Goal: Use online tool/utility: Utilize a website feature to perform a specific function

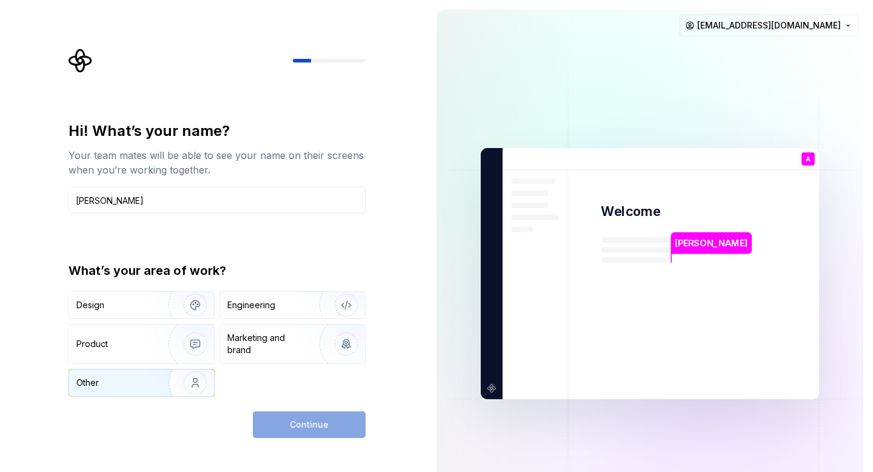
type input "[PERSON_NAME]"
click at [170, 374] on img "button" at bounding box center [188, 382] width 78 height 81
click at [284, 423] on button "Continue" at bounding box center [309, 424] width 113 height 27
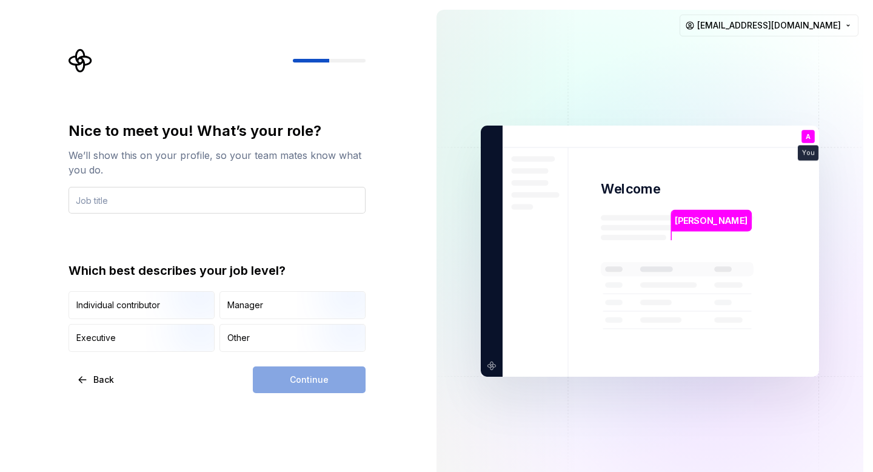
click at [260, 201] on input "text" at bounding box center [217, 200] width 297 height 27
click at [186, 306] on img "button" at bounding box center [185, 320] width 78 height 81
click at [298, 383] on div "Continue" at bounding box center [309, 379] width 113 height 27
click at [226, 205] on input "text" at bounding box center [217, 200] width 297 height 27
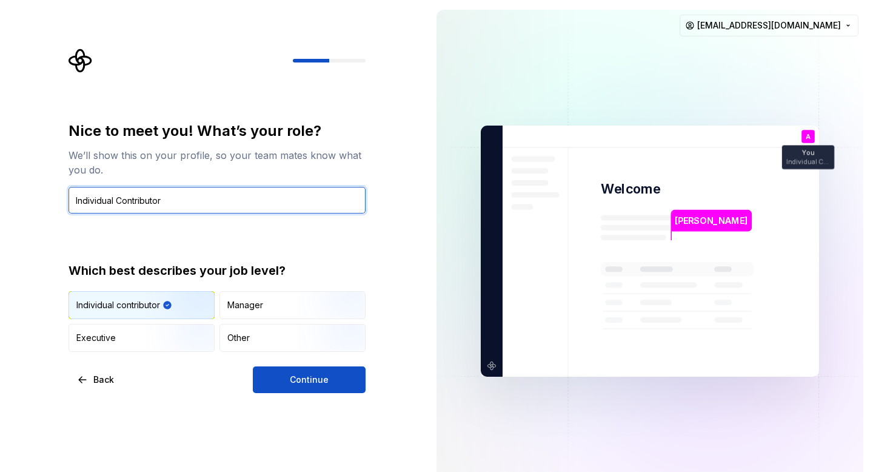
type input "Individual Contributor"
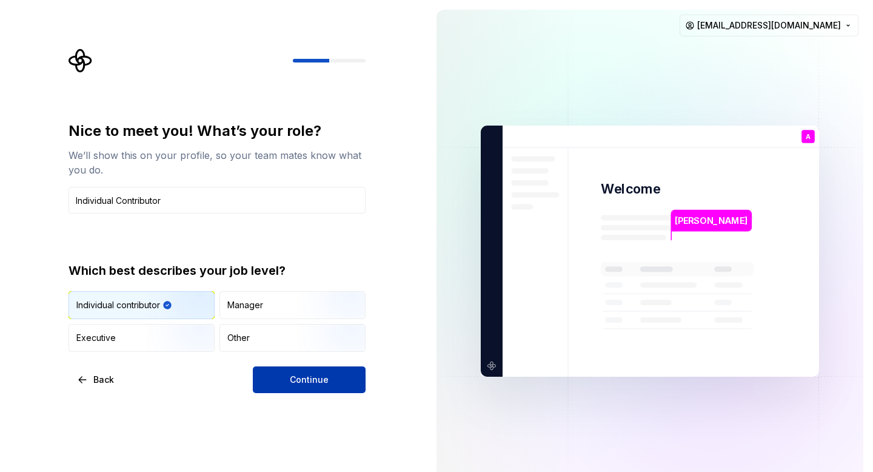
click at [326, 380] on span "Continue" at bounding box center [309, 379] width 39 height 12
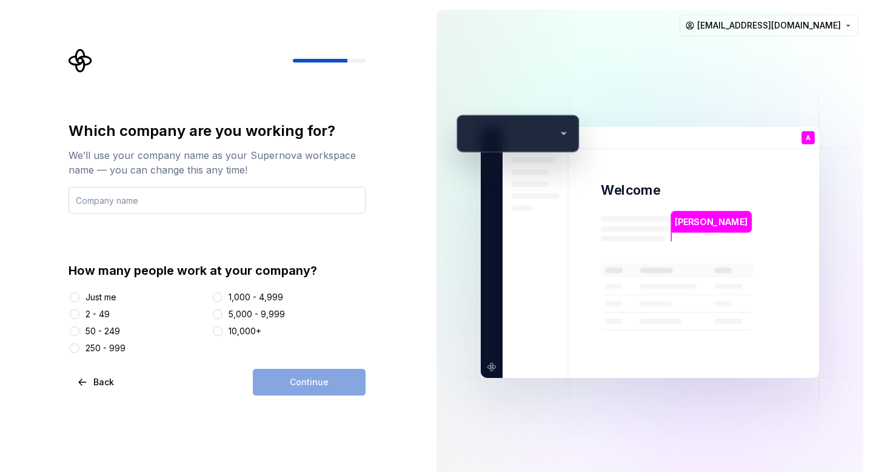
click at [141, 201] on input "text" at bounding box center [217, 200] width 297 height 27
type input "NA"
click at [76, 296] on button "Just me" at bounding box center [75, 297] width 10 height 10
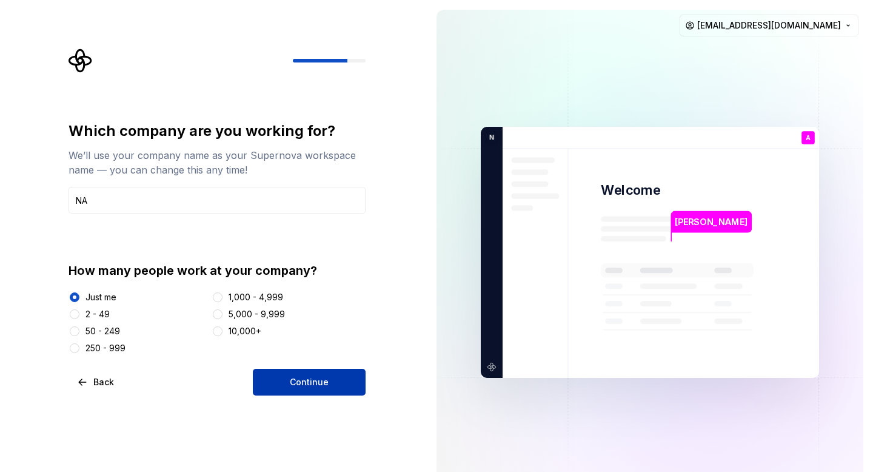
click at [333, 379] on button "Continue" at bounding box center [309, 382] width 113 height 27
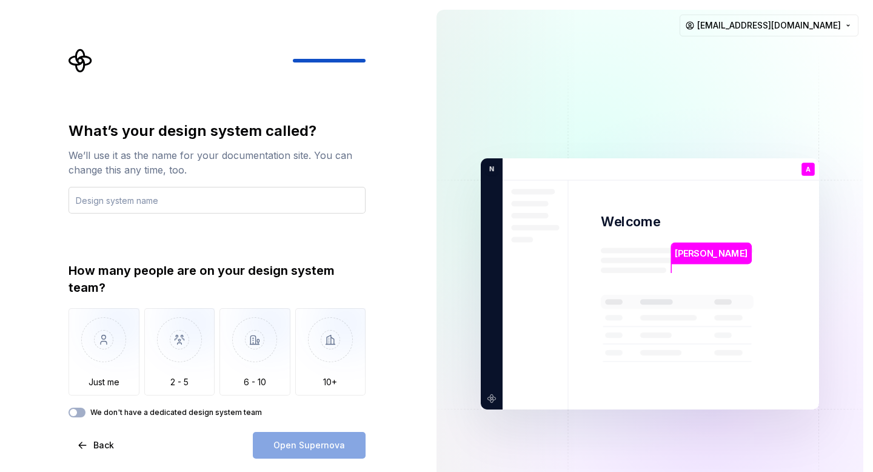
click at [233, 206] on input "text" at bounding box center [217, 200] width 297 height 27
click at [118, 362] on img "button" at bounding box center [104, 348] width 71 height 81
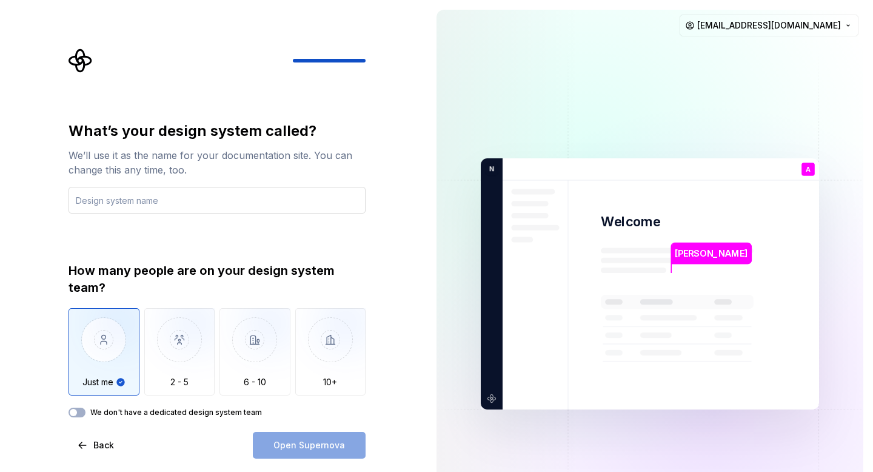
click at [187, 198] on input "text" at bounding box center [217, 200] width 297 height 27
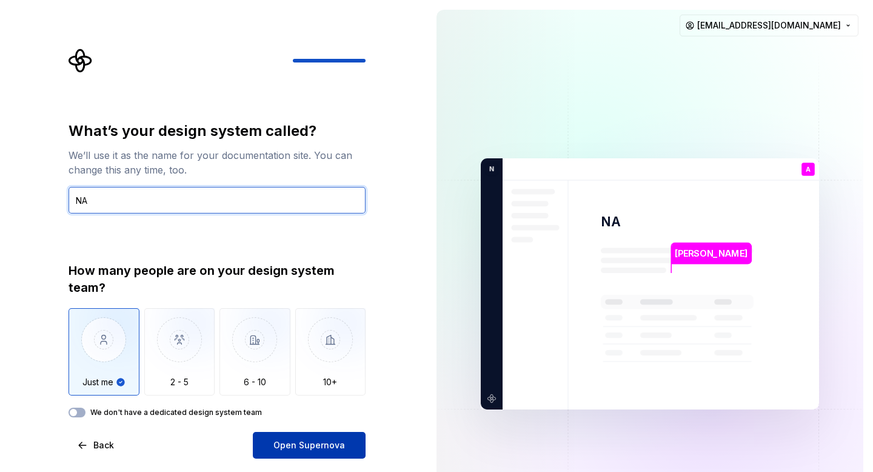
type input "NA"
click at [304, 442] on button "Open Supernova" at bounding box center [309, 445] width 113 height 27
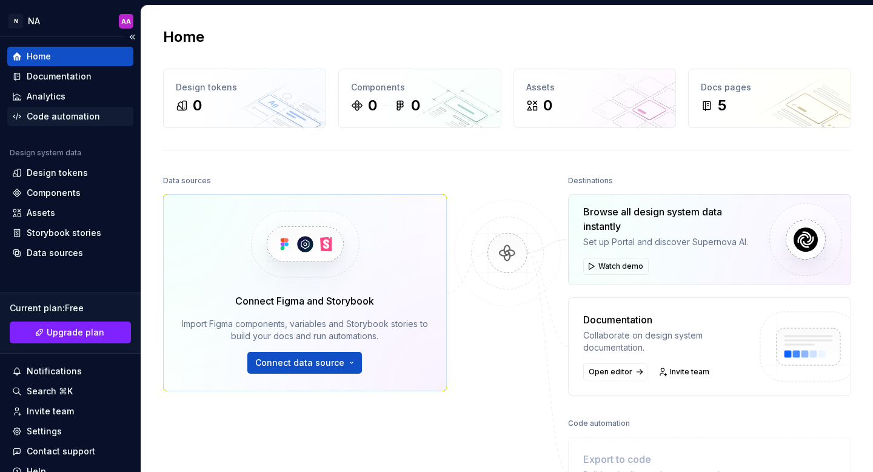
click at [112, 121] on div "Code automation" at bounding box center [70, 116] width 116 height 12
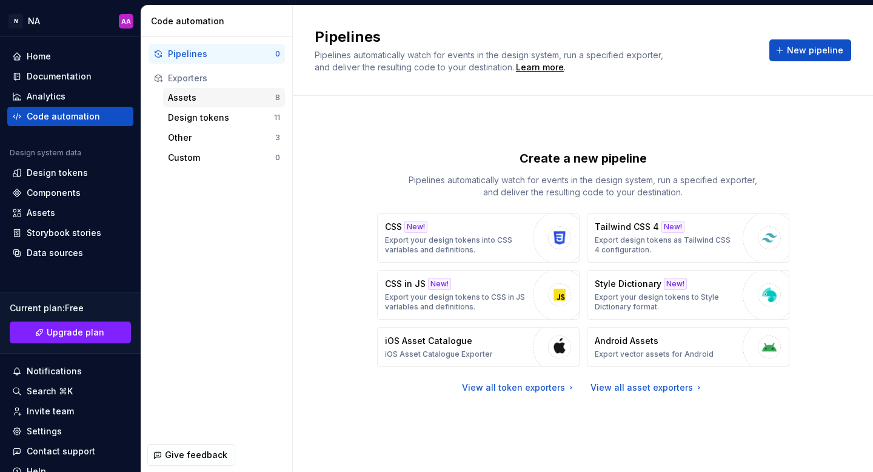
click at [207, 98] on div "Assets" at bounding box center [221, 98] width 107 height 12
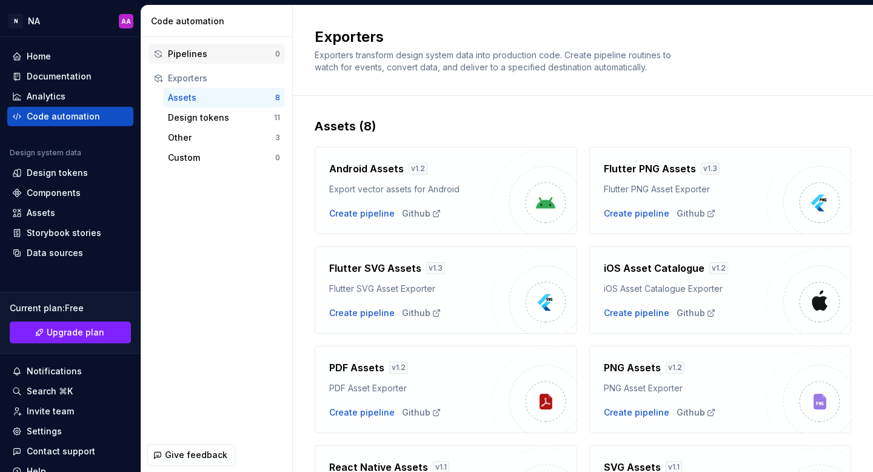
click at [246, 49] on div "Pipelines" at bounding box center [221, 54] width 107 height 12
